Goal: Information Seeking & Learning: Learn about a topic

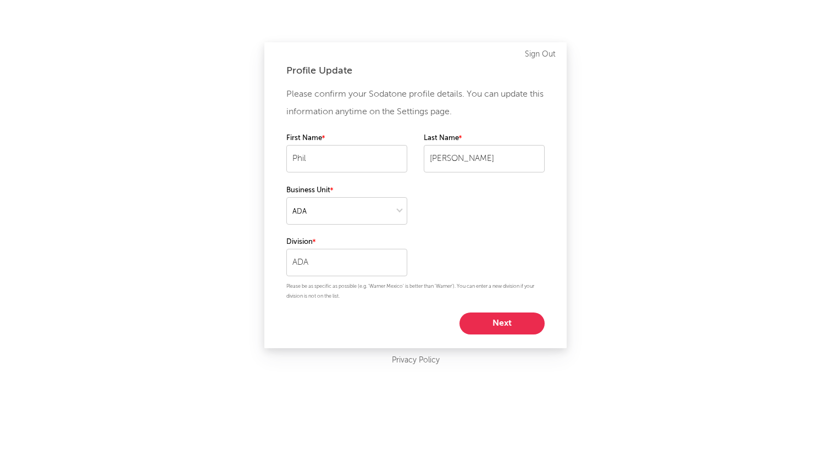
click at [516, 324] on button "Next" at bounding box center [501, 324] width 85 height 22
select select "other"
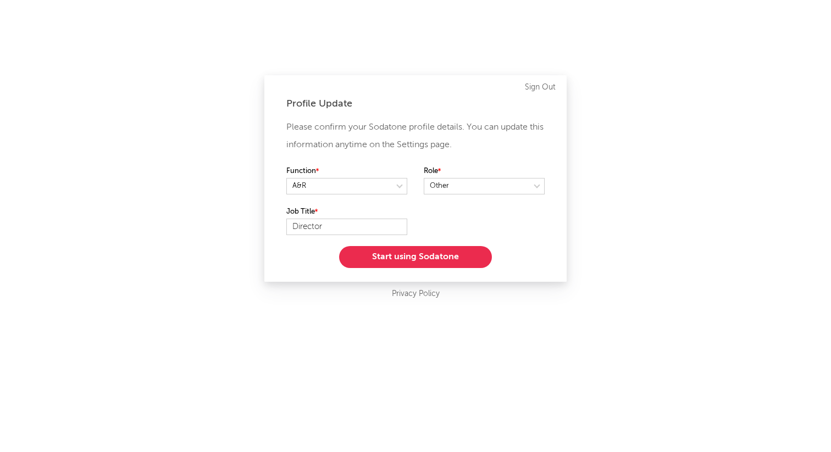
click at [432, 259] on button "Start using Sodatone" at bounding box center [415, 257] width 153 height 22
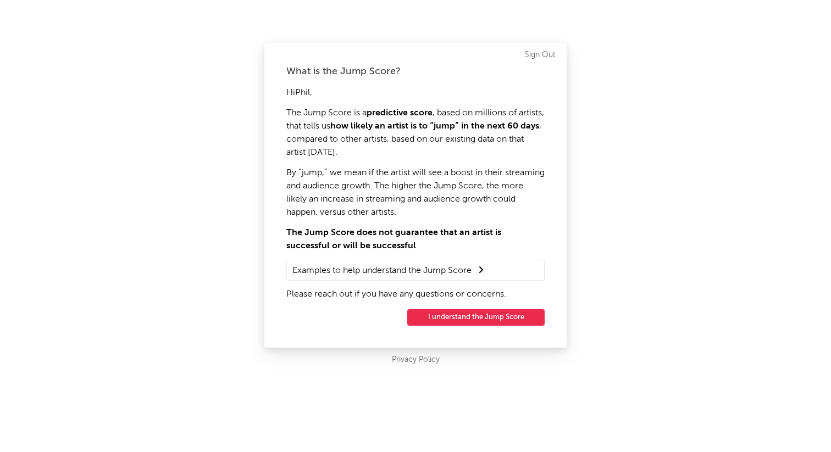
click at [474, 319] on button "I understand the Jump Score" at bounding box center [475, 317] width 137 height 16
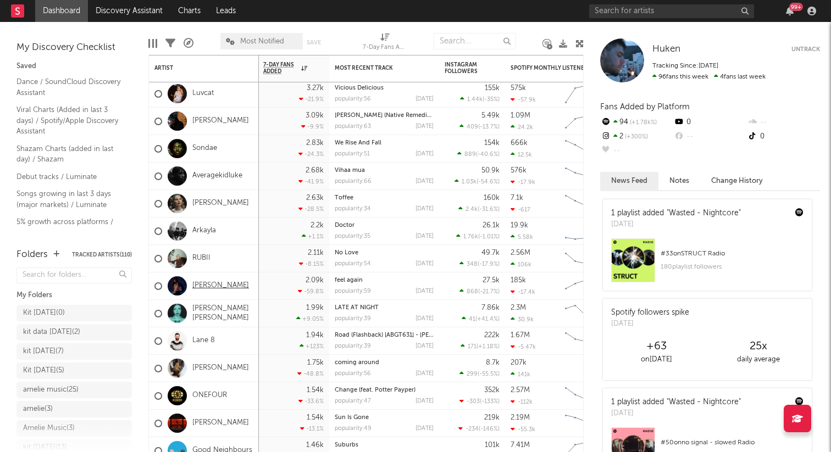
click at [203, 283] on link "Storm Henshaw" at bounding box center [220, 285] width 57 height 9
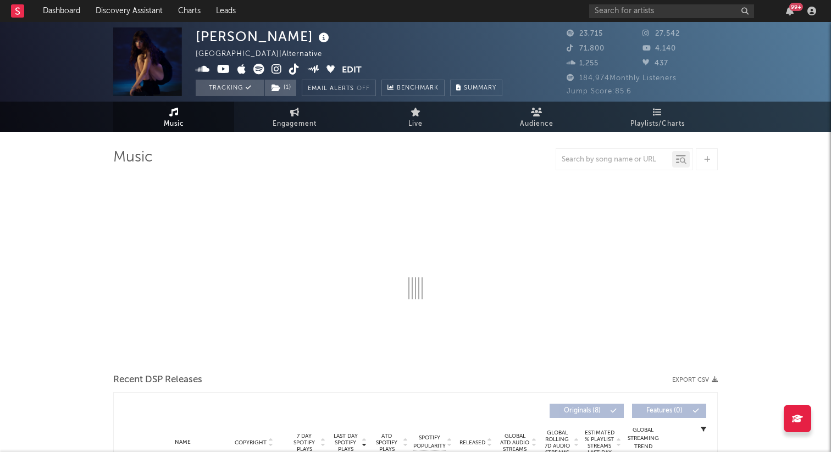
select select "6m"
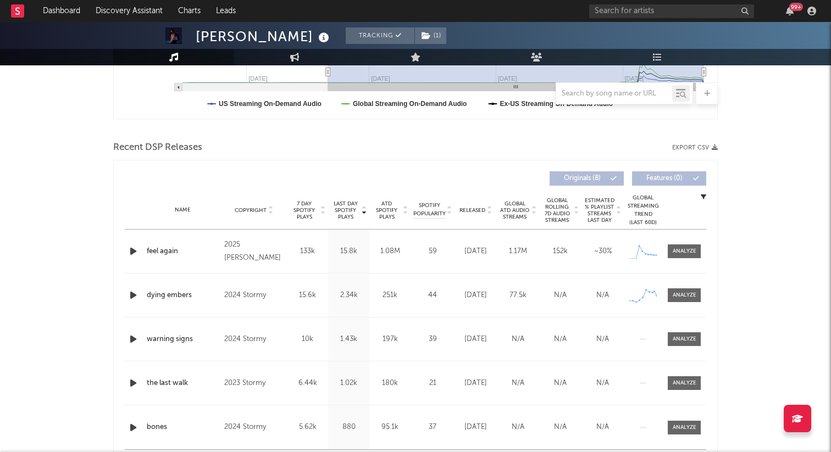
scroll to position [355, 0]
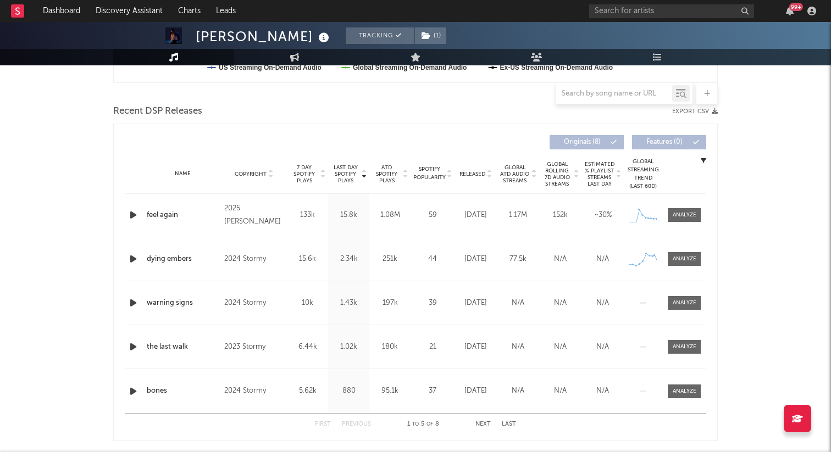
click at [129, 214] on icon "button" at bounding box center [133, 215] width 12 height 14
click at [129, 214] on icon "button" at bounding box center [132, 215] width 10 height 14
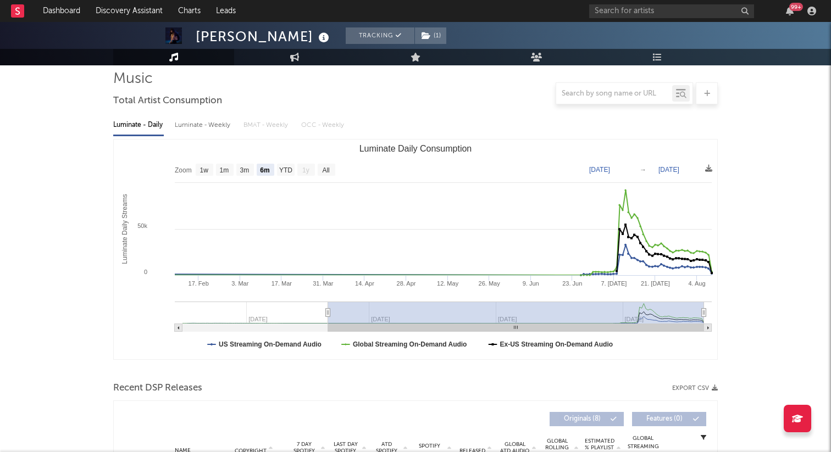
scroll to position [0, 0]
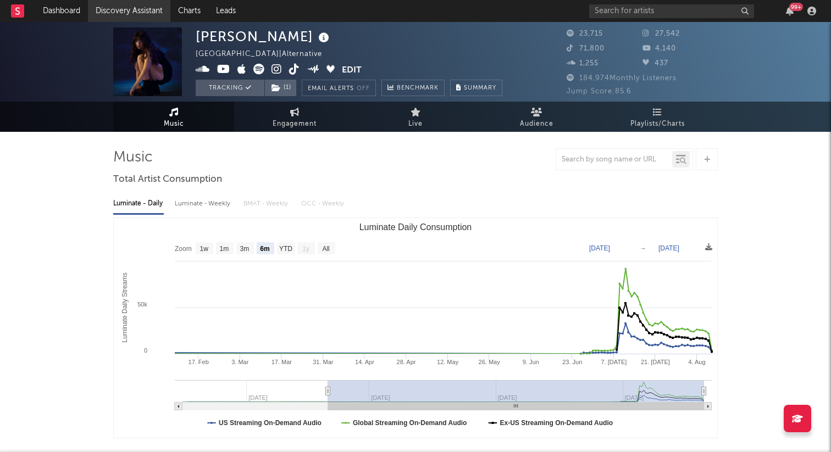
click at [126, 10] on link "Discovery Assistant" at bounding box center [129, 11] width 82 height 22
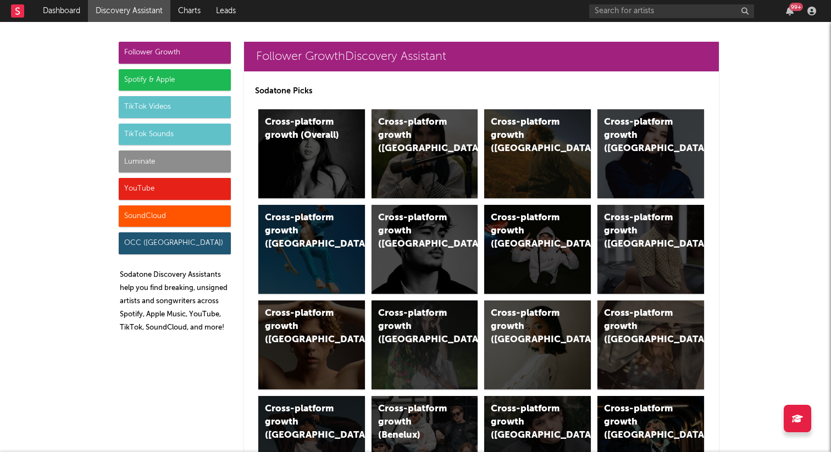
click at [179, 77] on div "Spotify & Apple" at bounding box center [175, 80] width 112 height 22
click at [445, 153] on div "Cross-platform growth (UK)" at bounding box center [424, 153] width 107 height 89
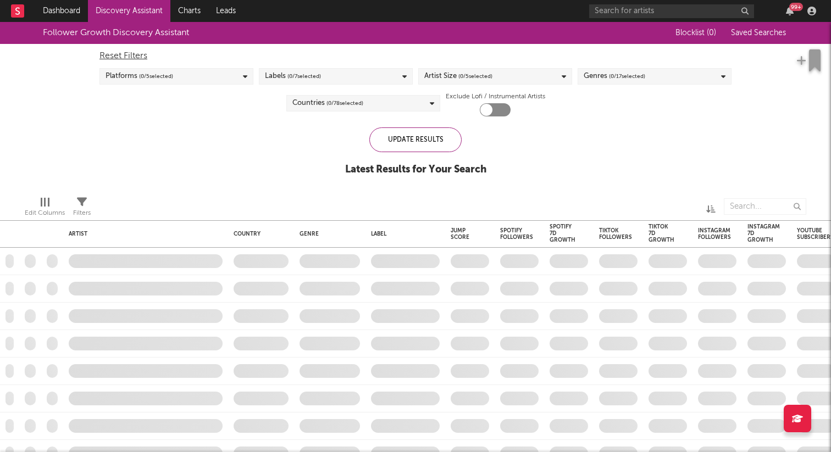
checkbox input "true"
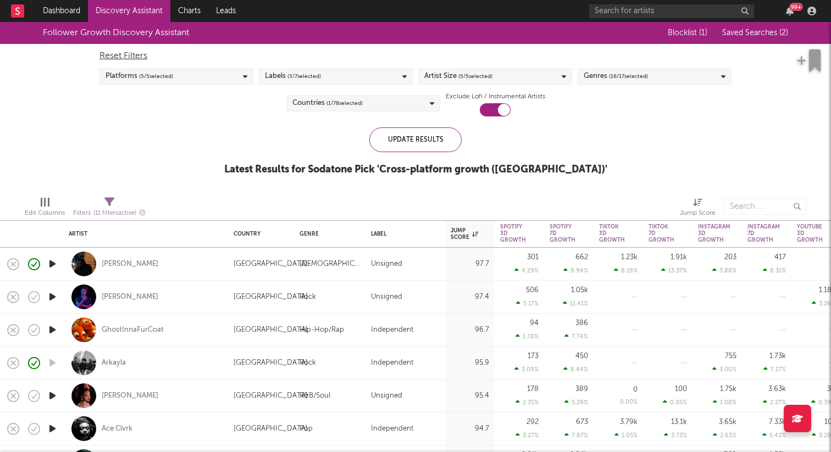
click at [50, 297] on icon "button" at bounding box center [53, 297] width 12 height 14
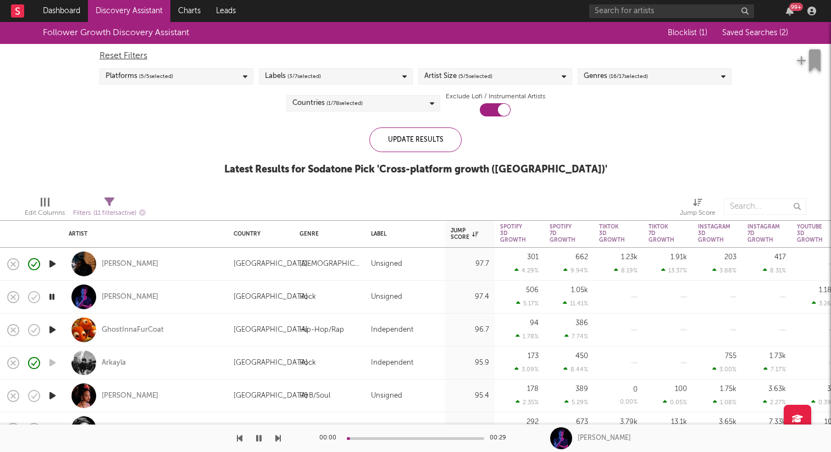
click at [54, 397] on icon "button" at bounding box center [53, 396] width 12 height 14
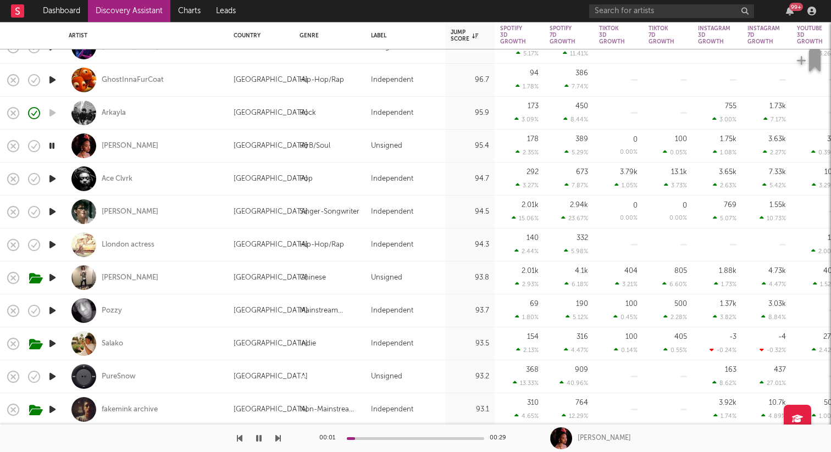
click at [51, 206] on icon "button" at bounding box center [53, 212] width 12 height 14
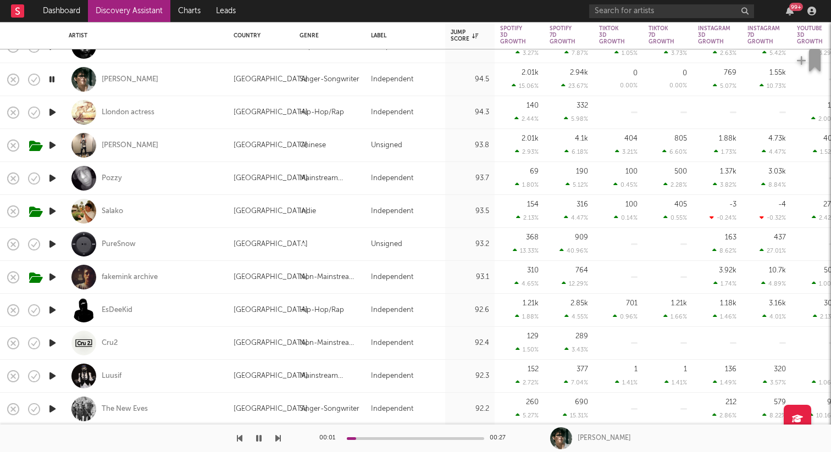
click at [53, 176] on icon "button" at bounding box center [53, 178] width 12 height 14
click at [49, 209] on icon "button" at bounding box center [53, 211] width 12 height 14
click at [54, 279] on icon "button" at bounding box center [53, 277] width 12 height 14
click at [49, 306] on icon "button" at bounding box center [53, 310] width 12 height 14
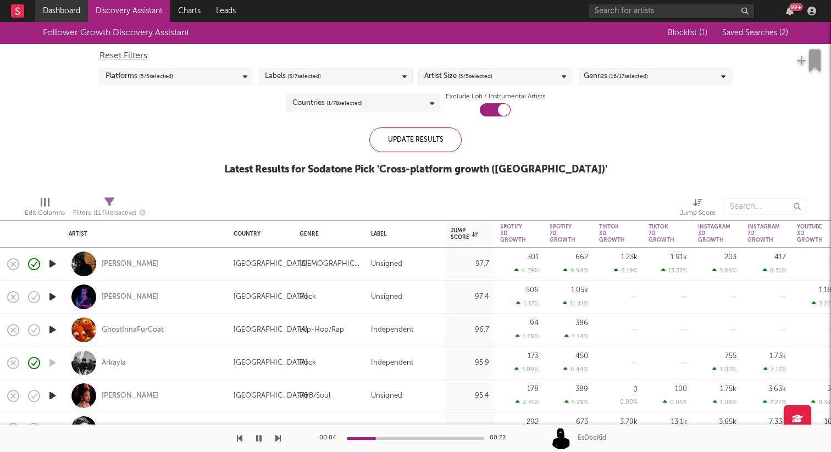
click at [79, 5] on link "Dashboard" at bounding box center [61, 11] width 53 height 22
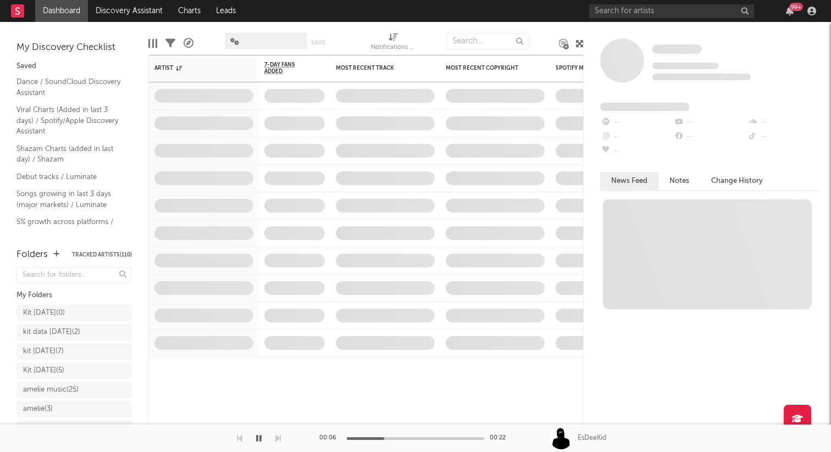
click at [257, 441] on icon "button" at bounding box center [258, 438] width 5 height 9
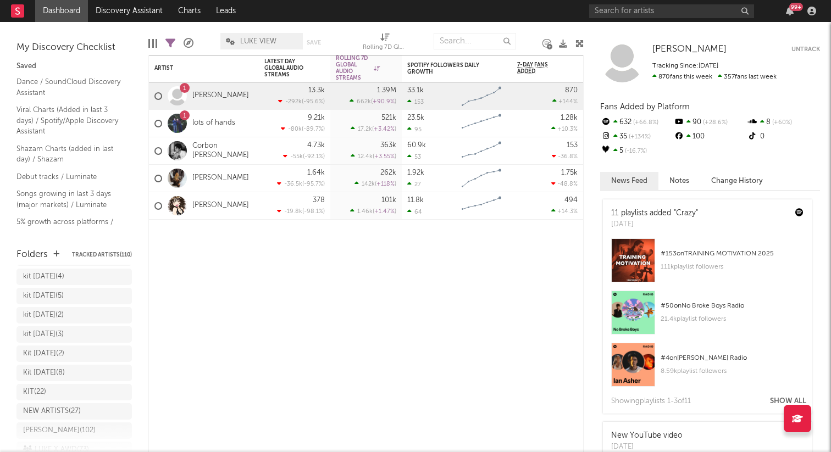
scroll to position [298, 0]
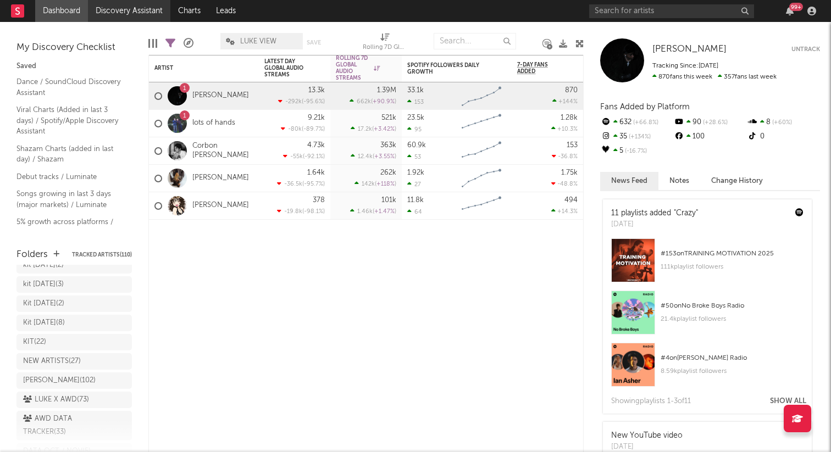
click at [102, 5] on link "Discovery Assistant" at bounding box center [129, 11] width 82 height 22
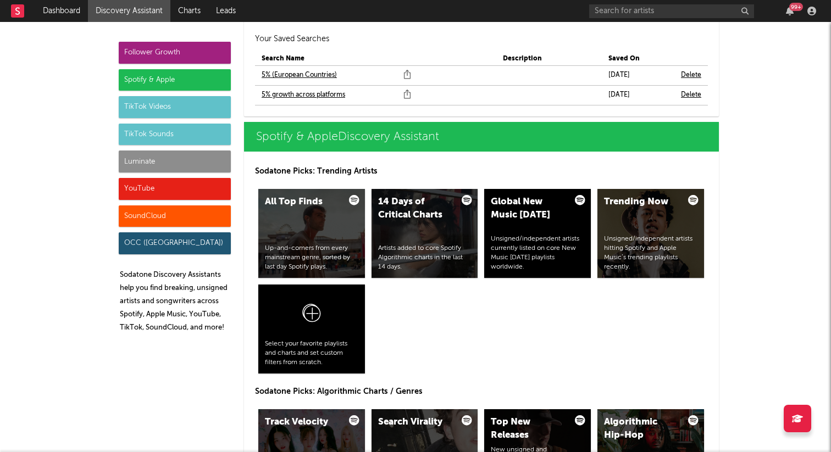
scroll to position [1143, 0]
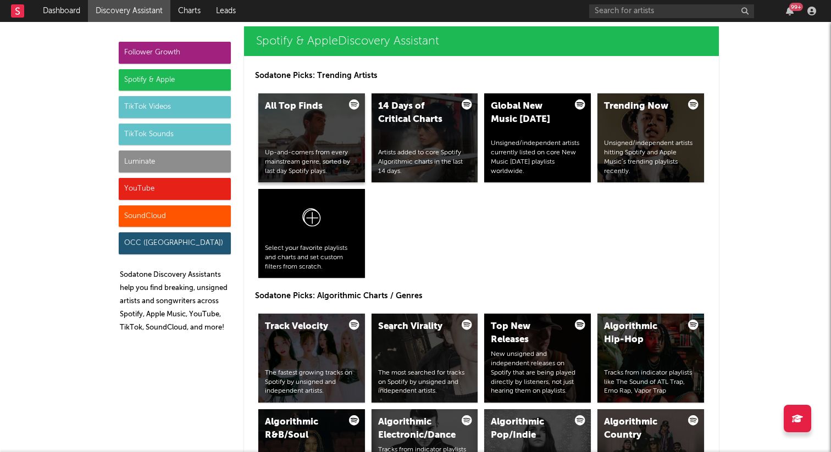
click at [335, 114] on div "All Top Finds Up-and-comers from every mainstream genre, sorted by last day Spo…" at bounding box center [311, 137] width 107 height 89
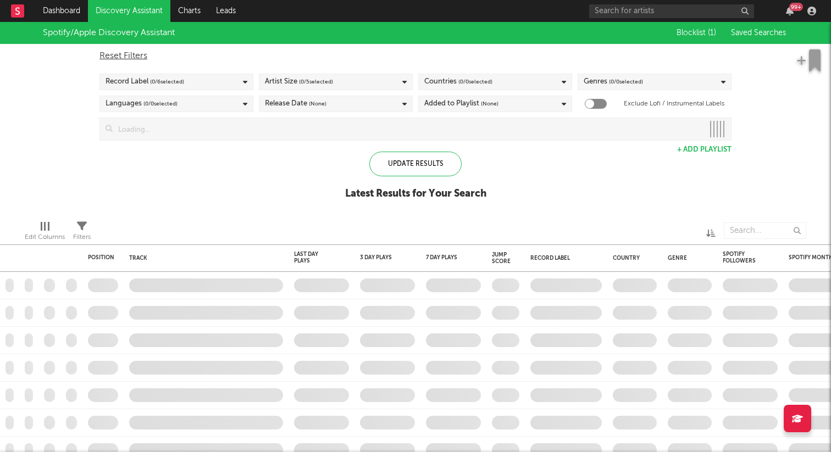
checkbox input "true"
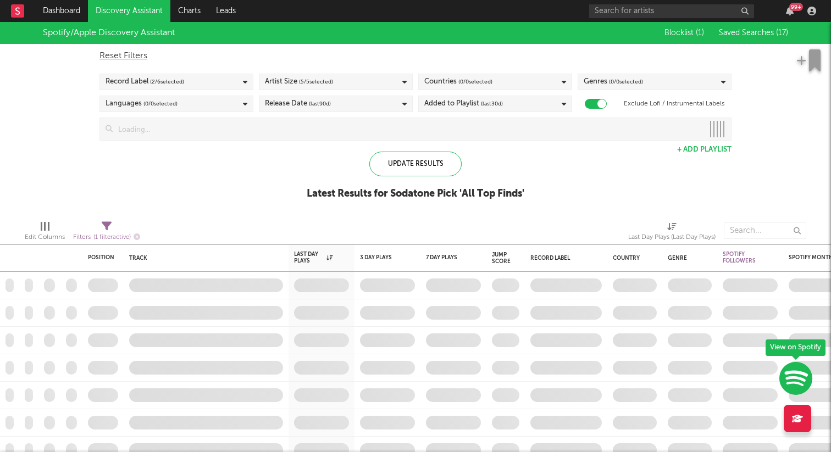
click at [560, 79] on div "Countries ( 0 / 0 selected)" at bounding box center [495, 82] width 154 height 16
click at [506, 93] on button "Deselect All" at bounding box center [495, 99] width 142 height 13
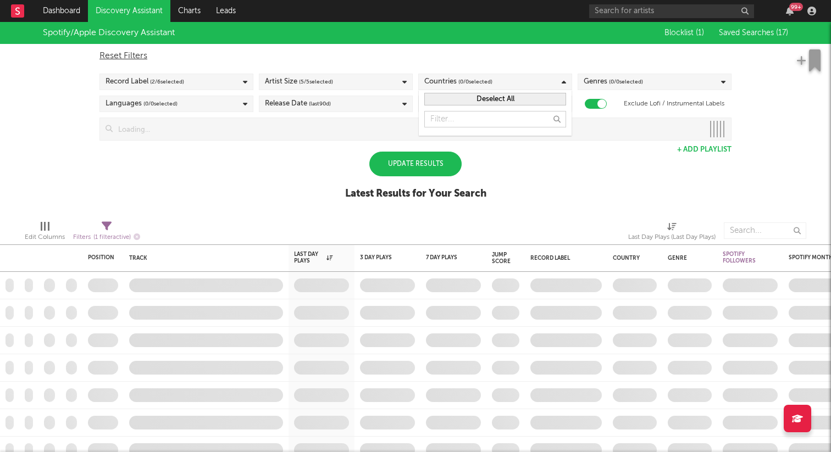
click at [507, 97] on button "Deselect All" at bounding box center [495, 99] width 142 height 13
click at [503, 103] on button "Deselect All" at bounding box center [495, 99] width 142 height 13
click at [488, 99] on button "Deselect All" at bounding box center [495, 99] width 142 height 13
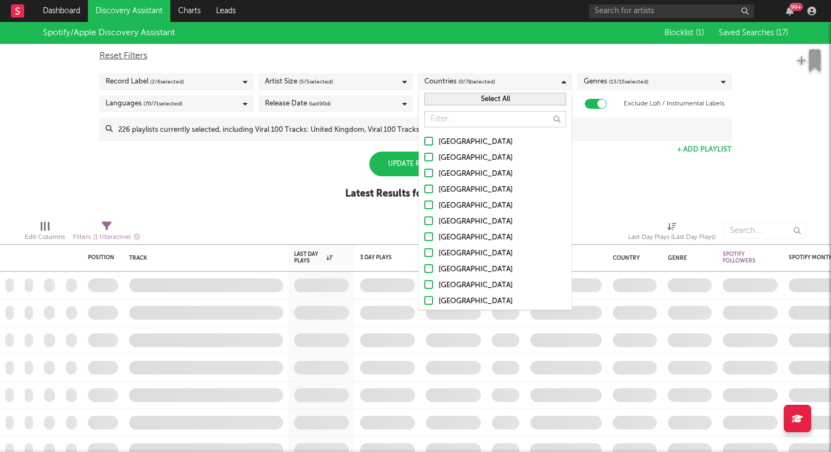
click at [530, 74] on div "Countries ( 0 / 78 selected)" at bounding box center [495, 82] width 154 height 16
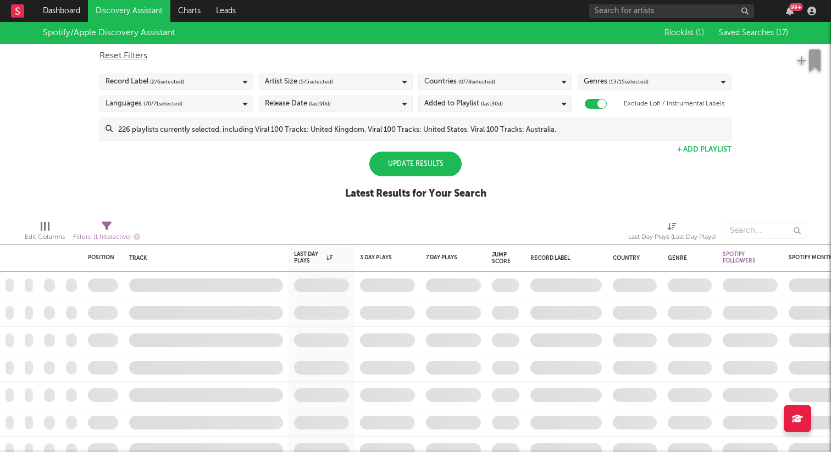
click at [539, 84] on div "Countries ( 0 / 78 selected)" at bounding box center [495, 82] width 154 height 16
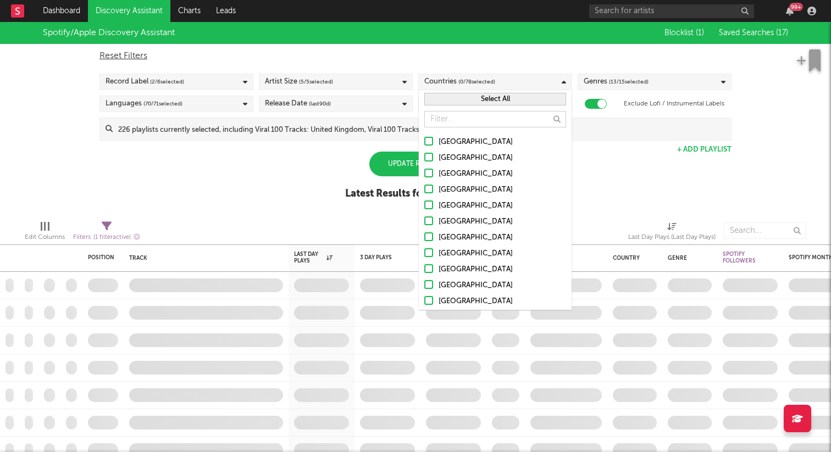
drag, startPoint x: 427, startPoint y: 191, endPoint x: 430, endPoint y: 197, distance: 6.6
click at [427, 191] on div at bounding box center [428, 189] width 9 height 9
click at [424, 191] on input "[GEOGRAPHIC_DATA]" at bounding box center [424, 190] width 0 height 13
click at [429, 205] on div at bounding box center [428, 205] width 9 height 9
click at [424, 205] on input "Ireland" at bounding box center [424, 205] width 0 height 13
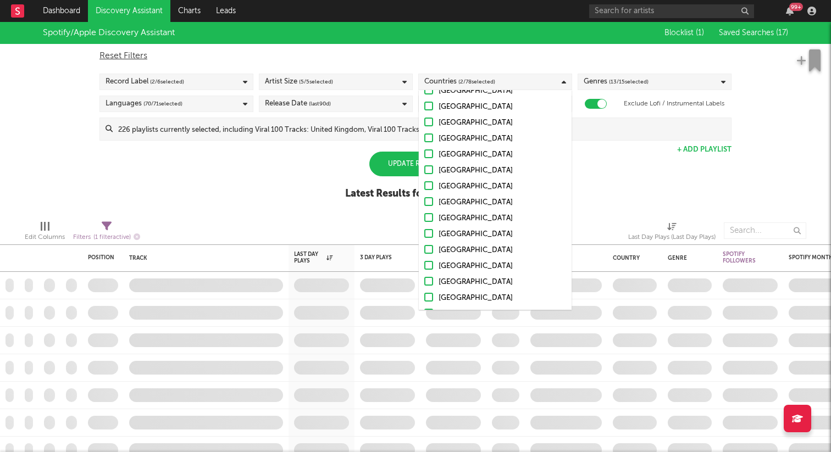
scroll to position [288, 0]
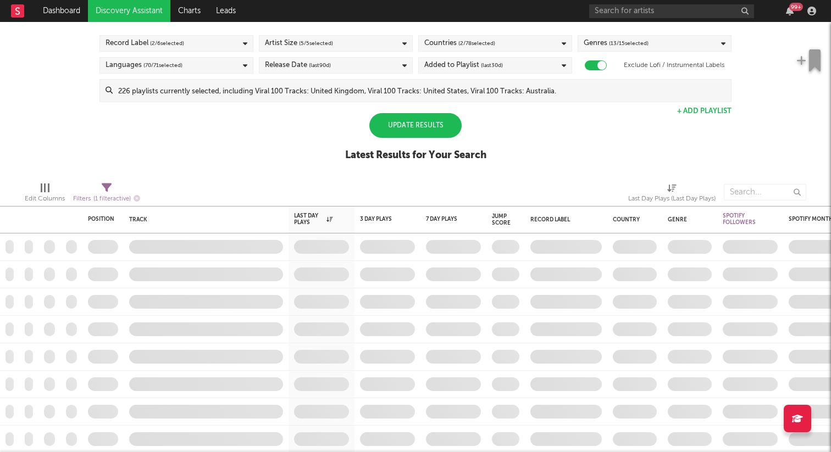
click at [452, 118] on div "Update Results" at bounding box center [415, 125] width 92 height 25
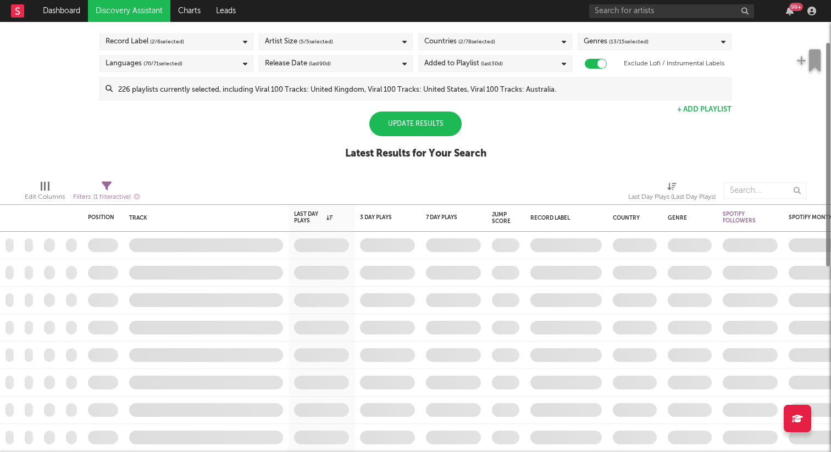
click at [423, 125] on div "Update Results" at bounding box center [415, 124] width 92 height 25
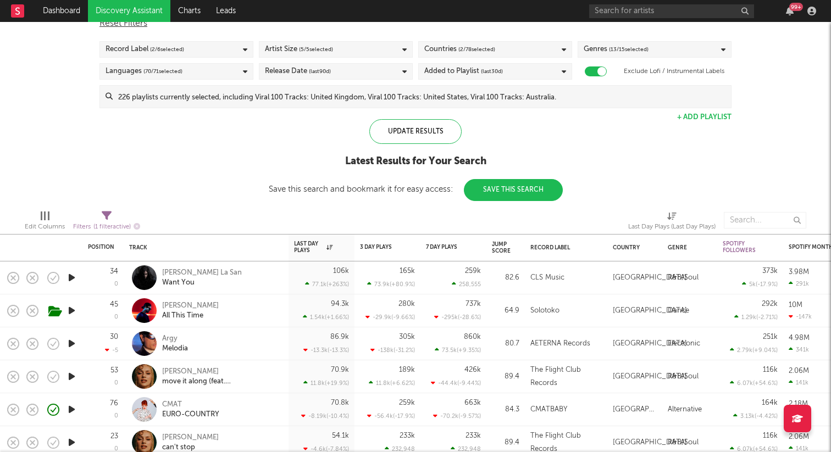
click at [68, 279] on icon "button" at bounding box center [72, 278] width 12 height 14
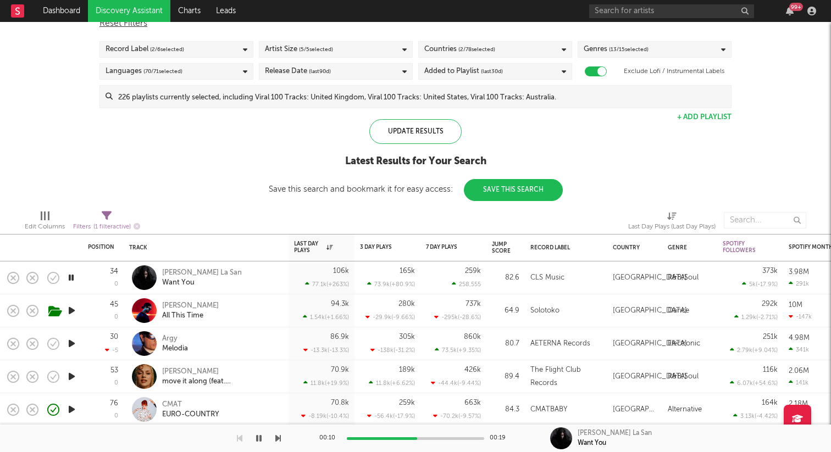
click at [70, 345] on icon "button" at bounding box center [72, 344] width 12 height 14
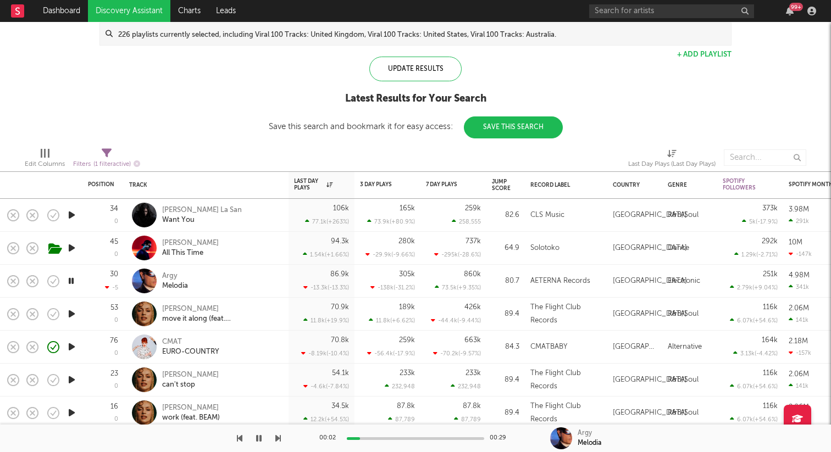
click at [75, 314] on icon "button" at bounding box center [72, 314] width 12 height 14
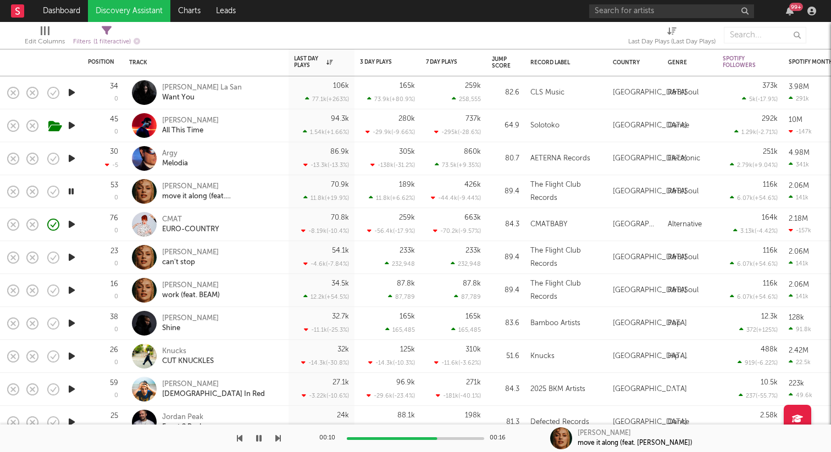
click at [68, 326] on icon "button" at bounding box center [72, 323] width 12 height 14
click at [174, 319] on div "Donel" at bounding box center [190, 319] width 57 height 10
click at [76, 157] on icon "button" at bounding box center [72, 159] width 12 height 14
click at [74, 195] on icon "button" at bounding box center [72, 192] width 12 height 14
click at [73, 257] on icon "button" at bounding box center [72, 258] width 12 height 14
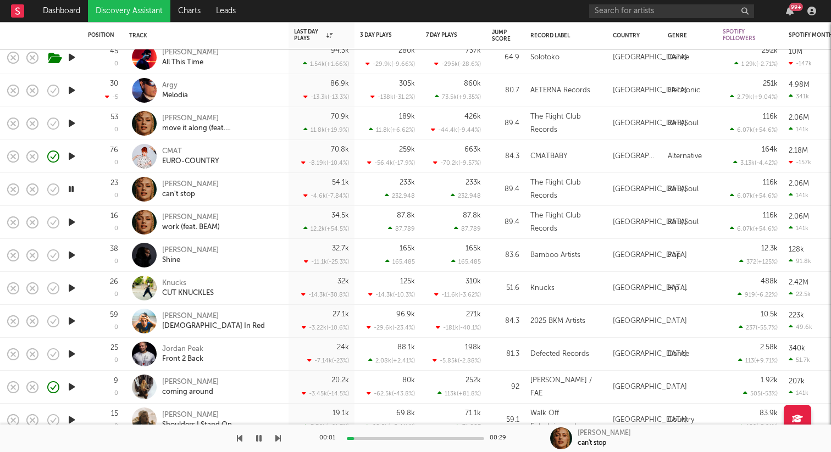
click at [70, 290] on icon "button" at bounding box center [72, 288] width 12 height 14
click at [70, 323] on icon "button" at bounding box center [72, 321] width 12 height 14
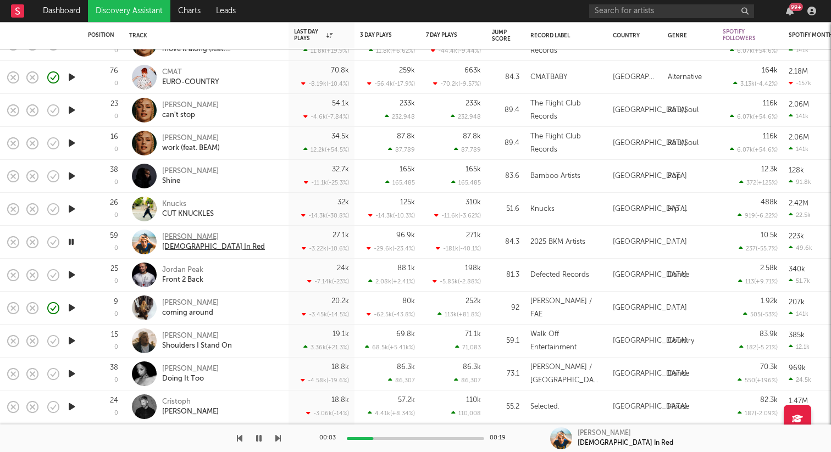
click at [186, 232] on div "Pedro Santos" at bounding box center [213, 237] width 103 height 10
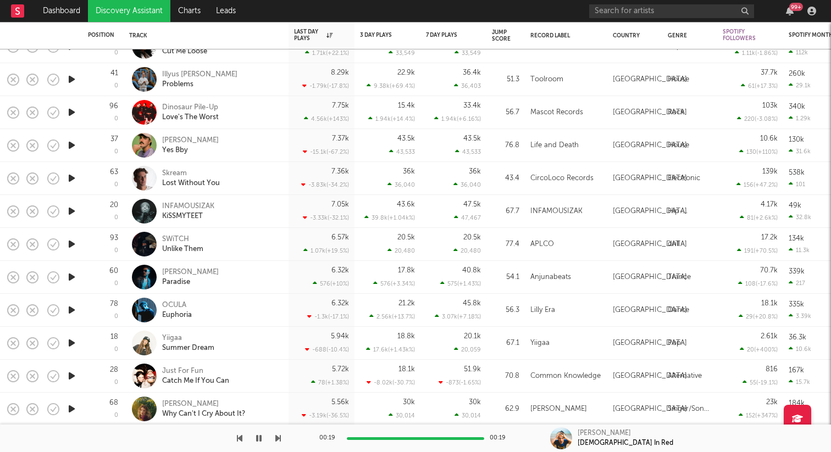
click at [73, 276] on icon "button" at bounding box center [72, 277] width 12 height 14
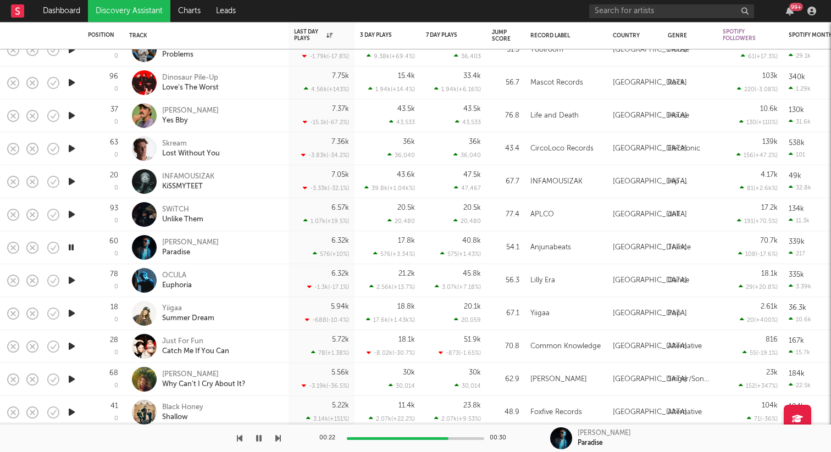
click at [75, 281] on icon "button" at bounding box center [72, 281] width 12 height 14
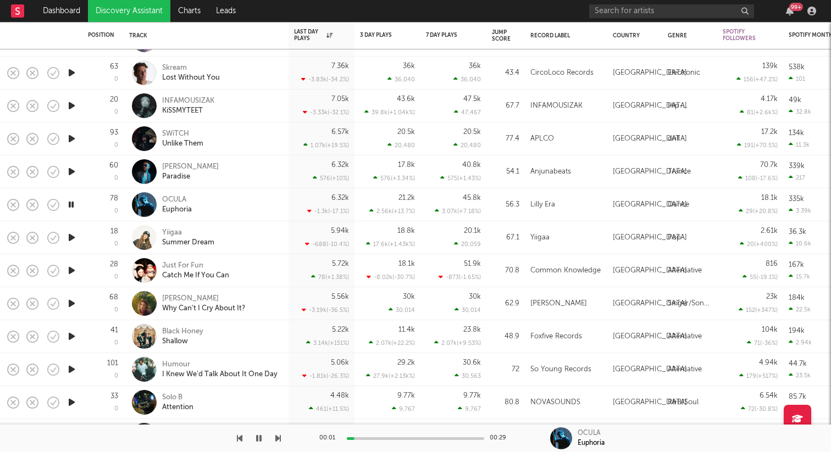
click at [73, 237] on icon "button" at bounding box center [72, 238] width 12 height 14
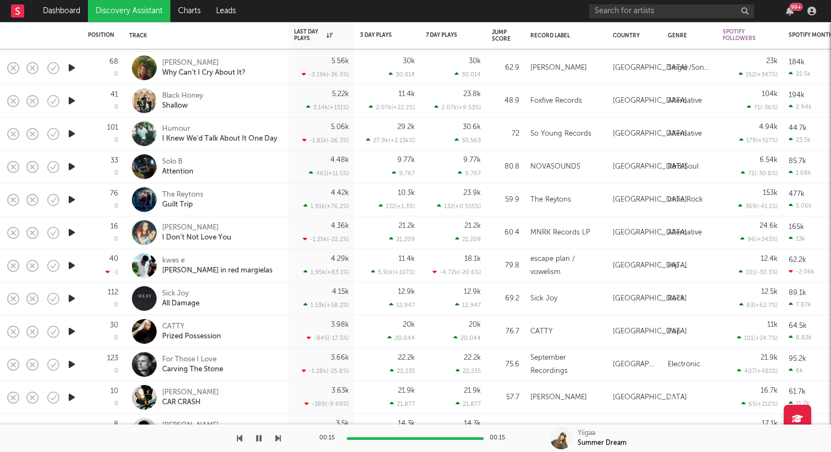
click at [73, 263] on icon "button" at bounding box center [72, 266] width 12 height 14
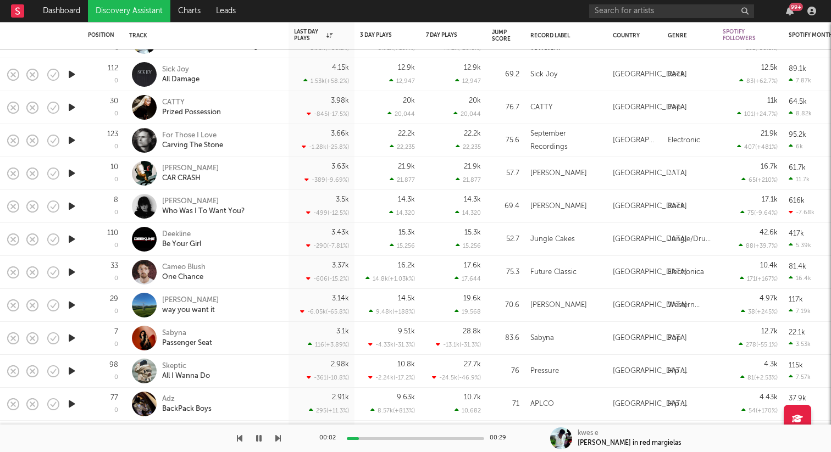
click at [66, 303] on icon "button" at bounding box center [72, 305] width 12 height 14
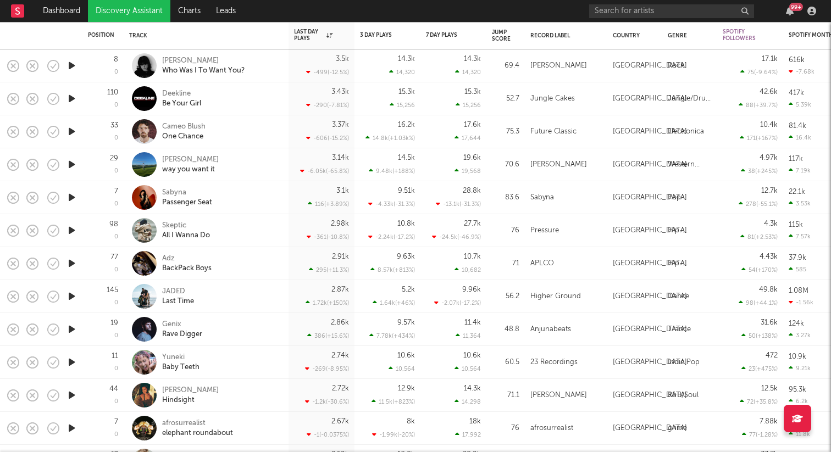
click at [71, 126] on icon "button" at bounding box center [72, 132] width 12 height 14
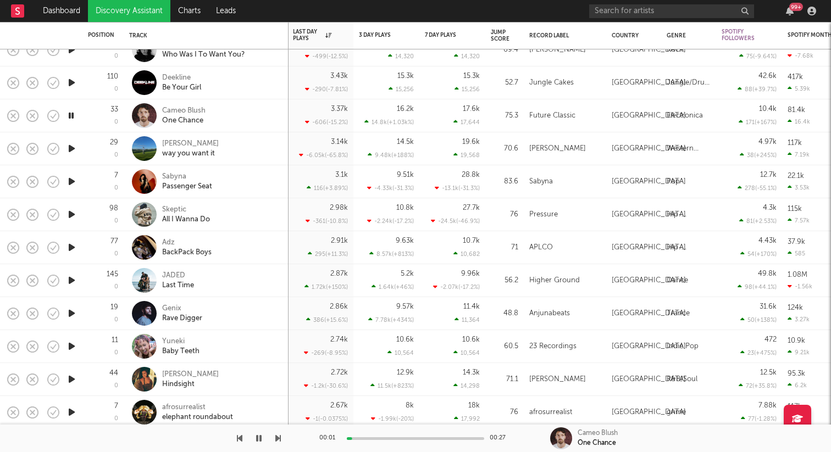
click at [71, 179] on icon "button" at bounding box center [72, 182] width 12 height 14
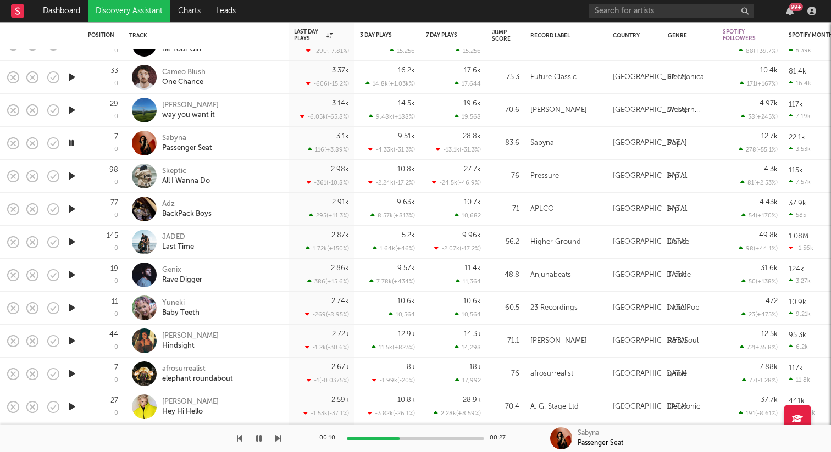
click at [73, 309] on icon "button" at bounding box center [72, 308] width 12 height 14
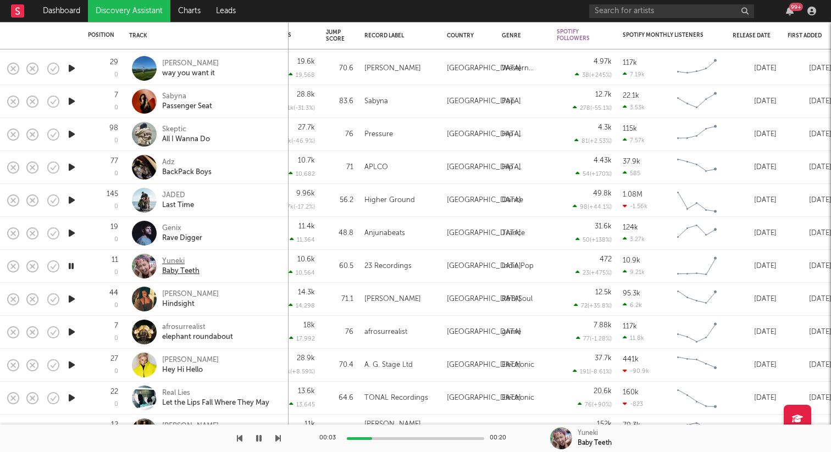
click at [175, 258] on div "Yuneki" at bounding box center [180, 262] width 37 height 10
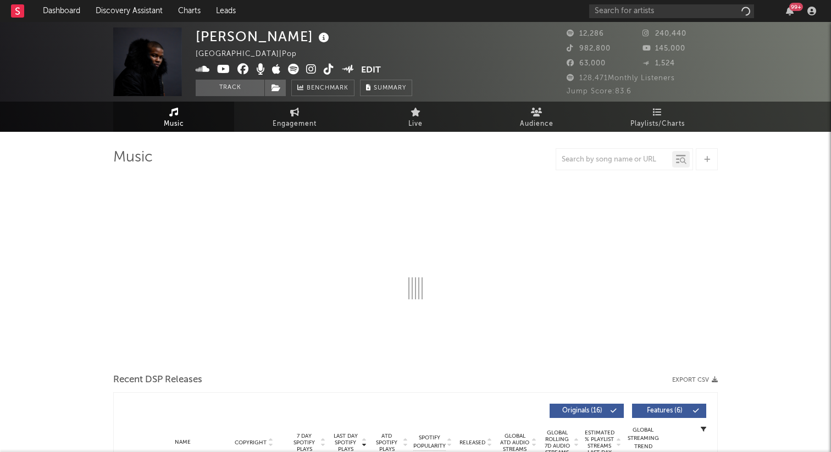
select select "6m"
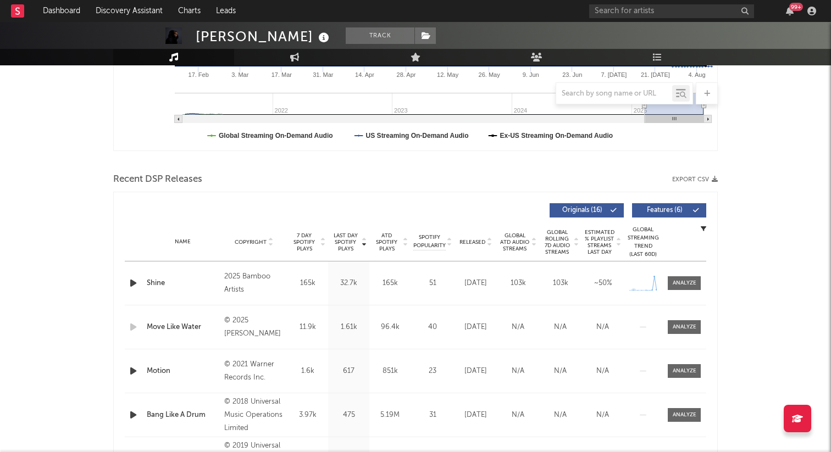
scroll to position [288, 0]
click at [135, 281] on icon "button" at bounding box center [133, 283] width 12 height 14
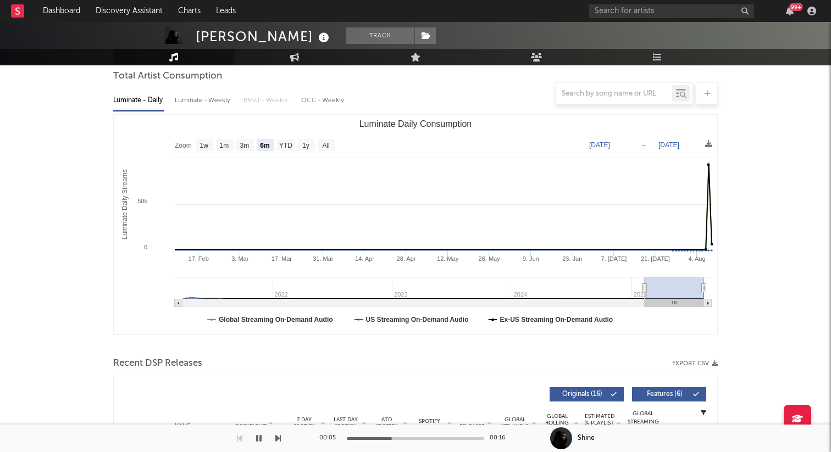
scroll to position [0, 0]
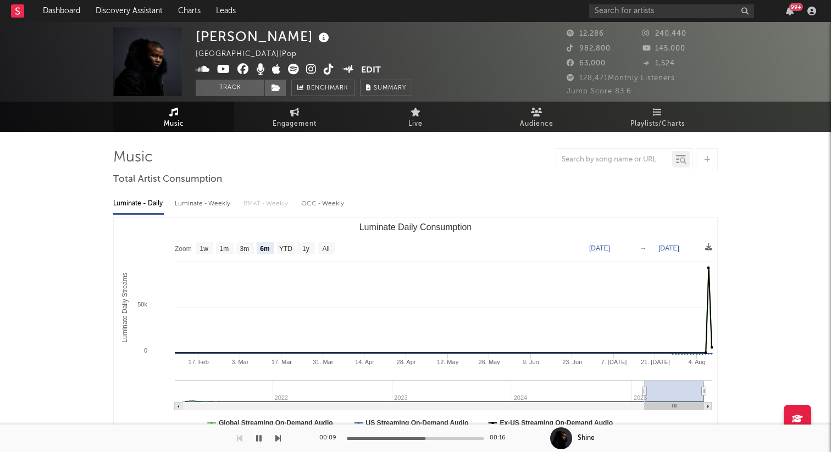
click at [310, 73] on icon at bounding box center [311, 69] width 10 height 11
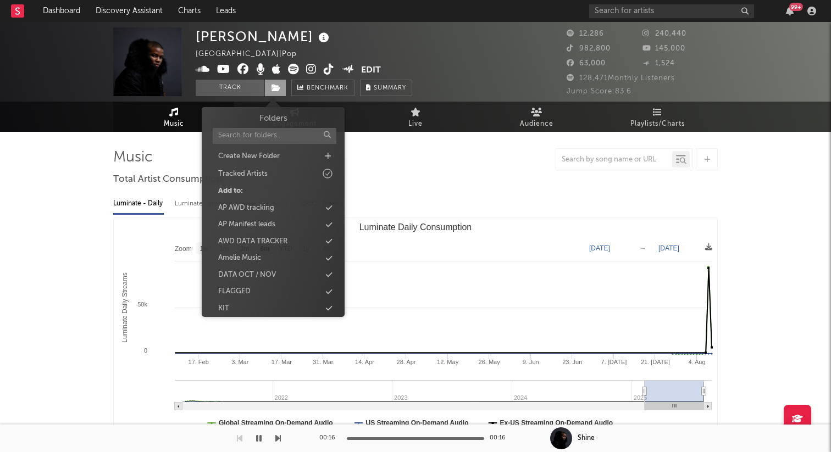
click at [275, 81] on span at bounding box center [275, 88] width 22 height 16
click at [283, 159] on div "Create New Folder" at bounding box center [273, 156] width 126 height 14
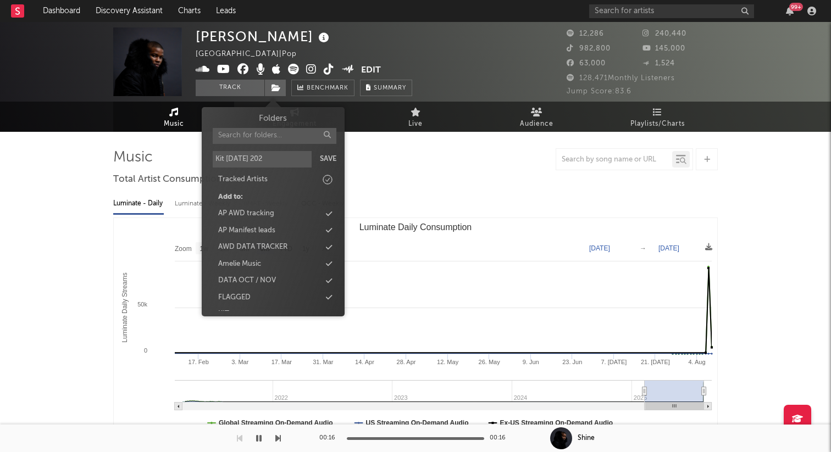
type input "Kit Aug 11 2025"
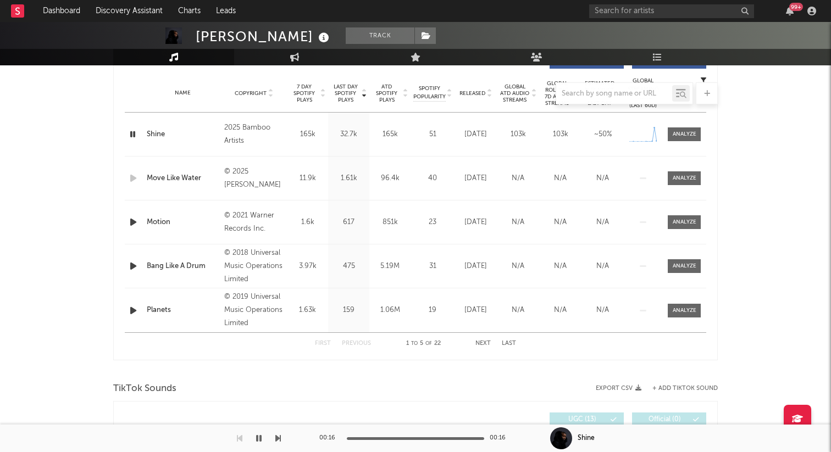
scroll to position [268, 0]
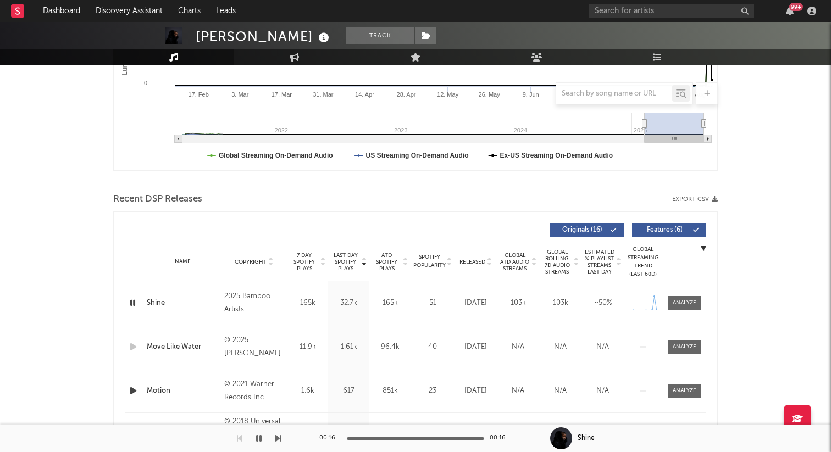
click at [127, 303] on icon "button" at bounding box center [132, 303] width 10 height 14
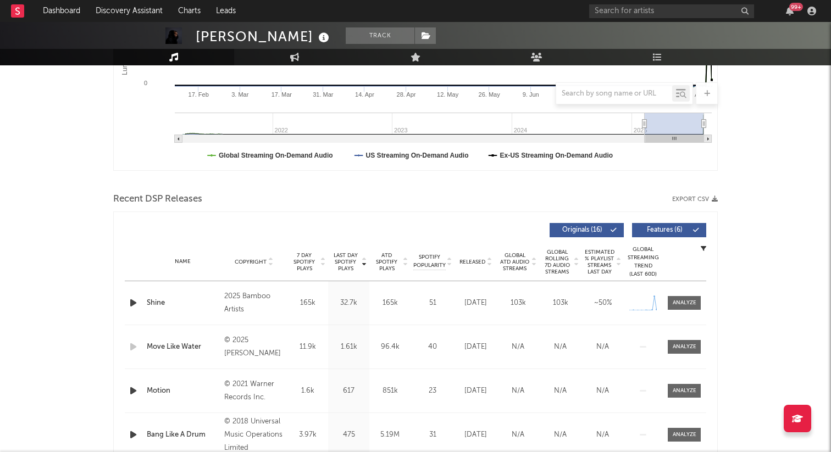
click at [135, 304] on icon "button" at bounding box center [133, 303] width 12 height 14
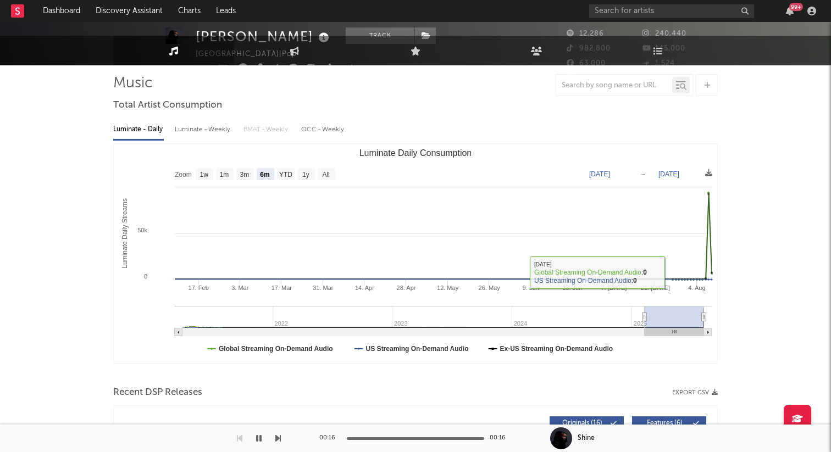
scroll to position [0, 0]
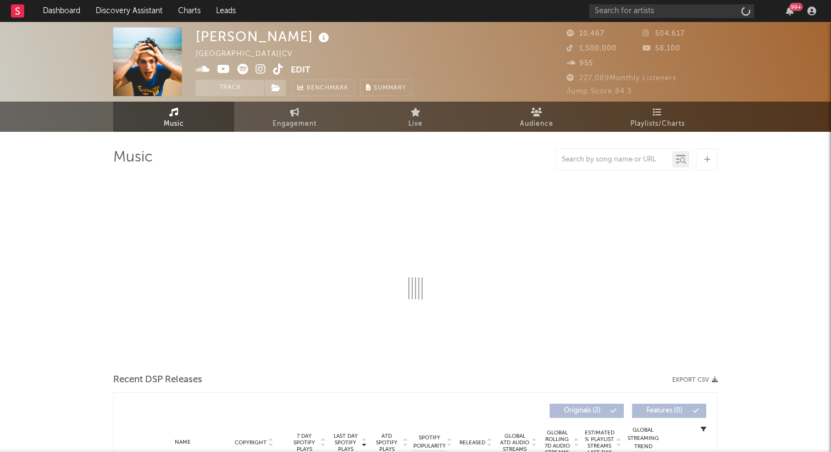
select select "1w"
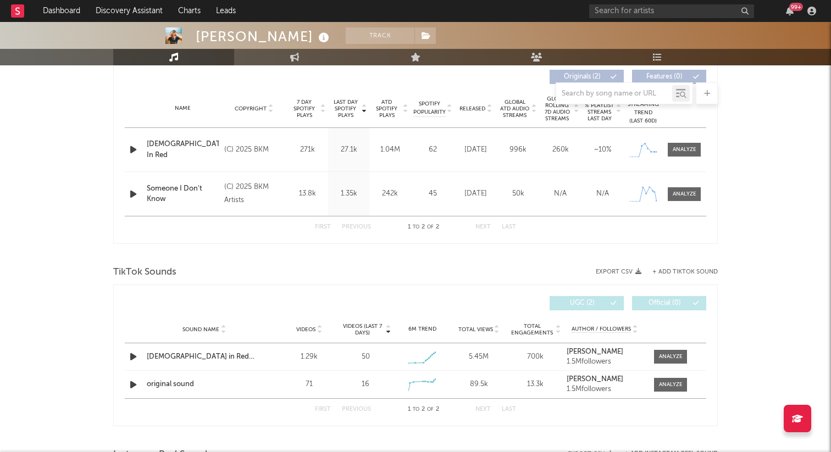
scroll to position [432, 0]
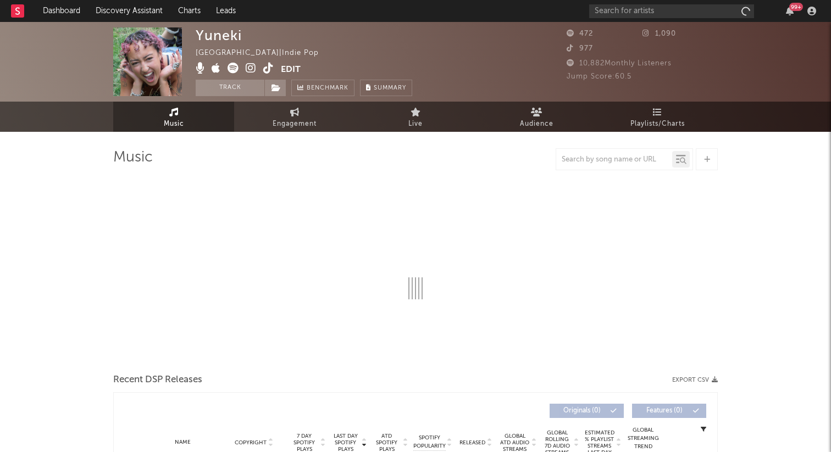
select select "6m"
